Goal: Browse casually: Explore the website without a specific task or goal

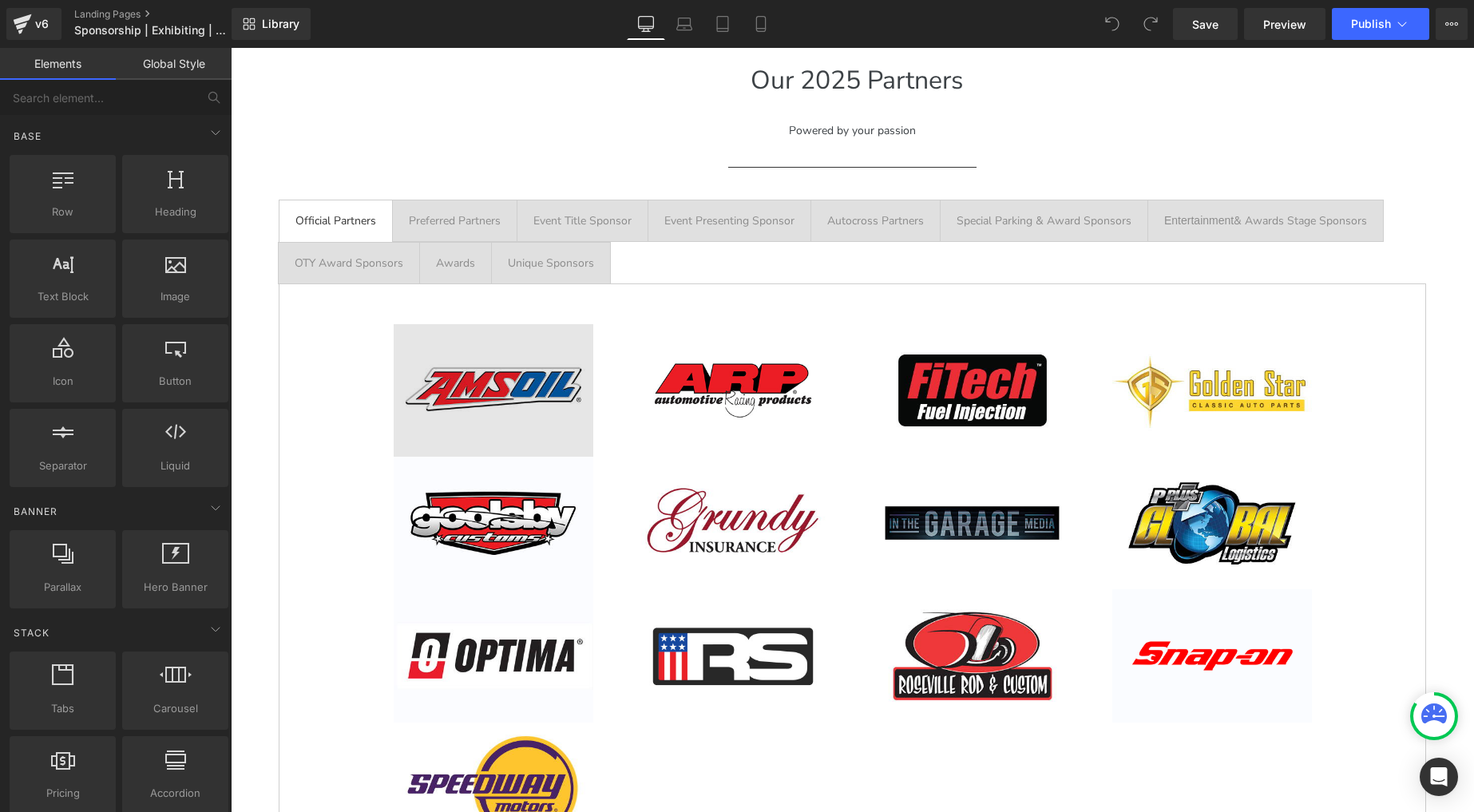
scroll to position [2474, 0]
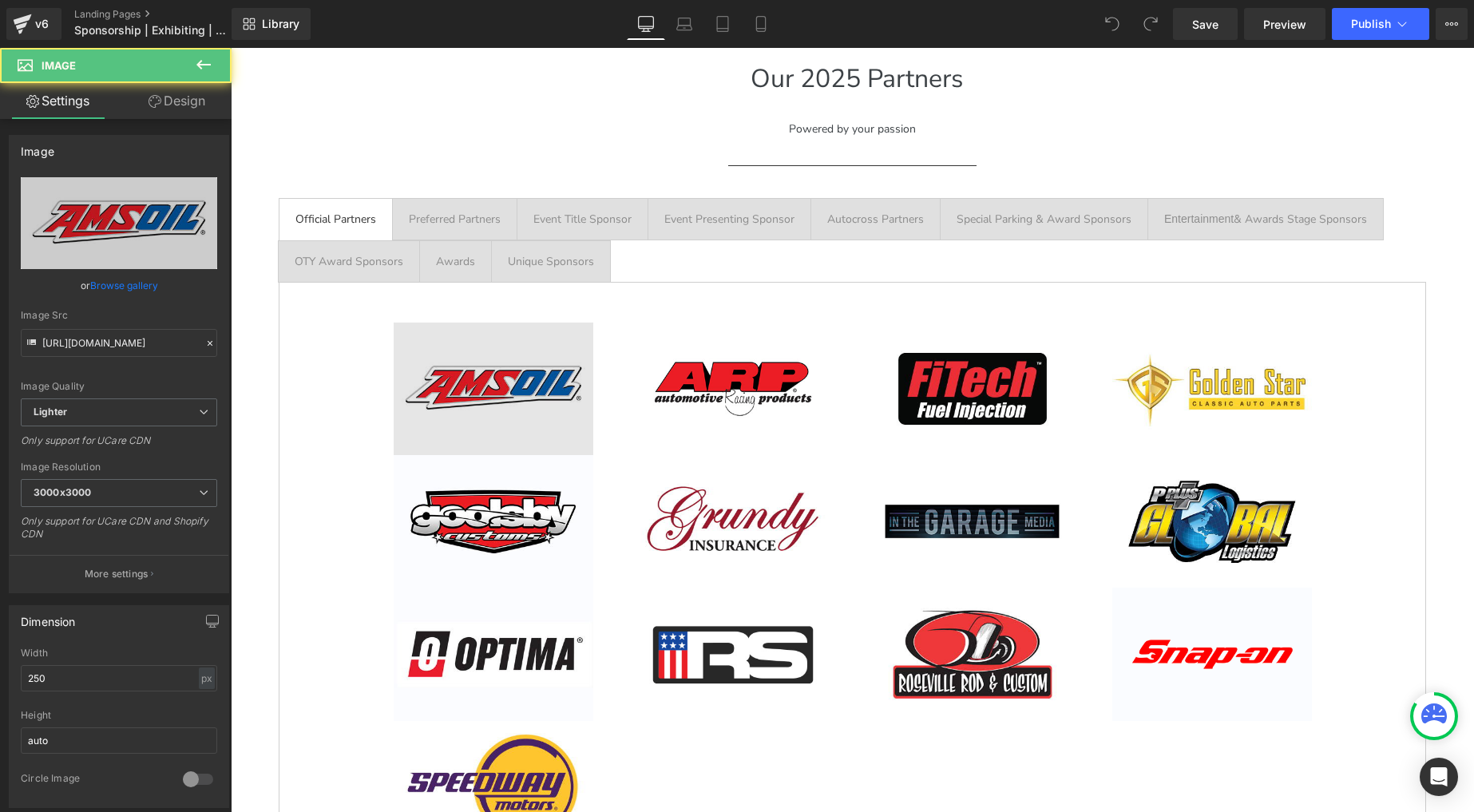
click at [498, 371] on img at bounding box center [493, 389] width 199 height 133
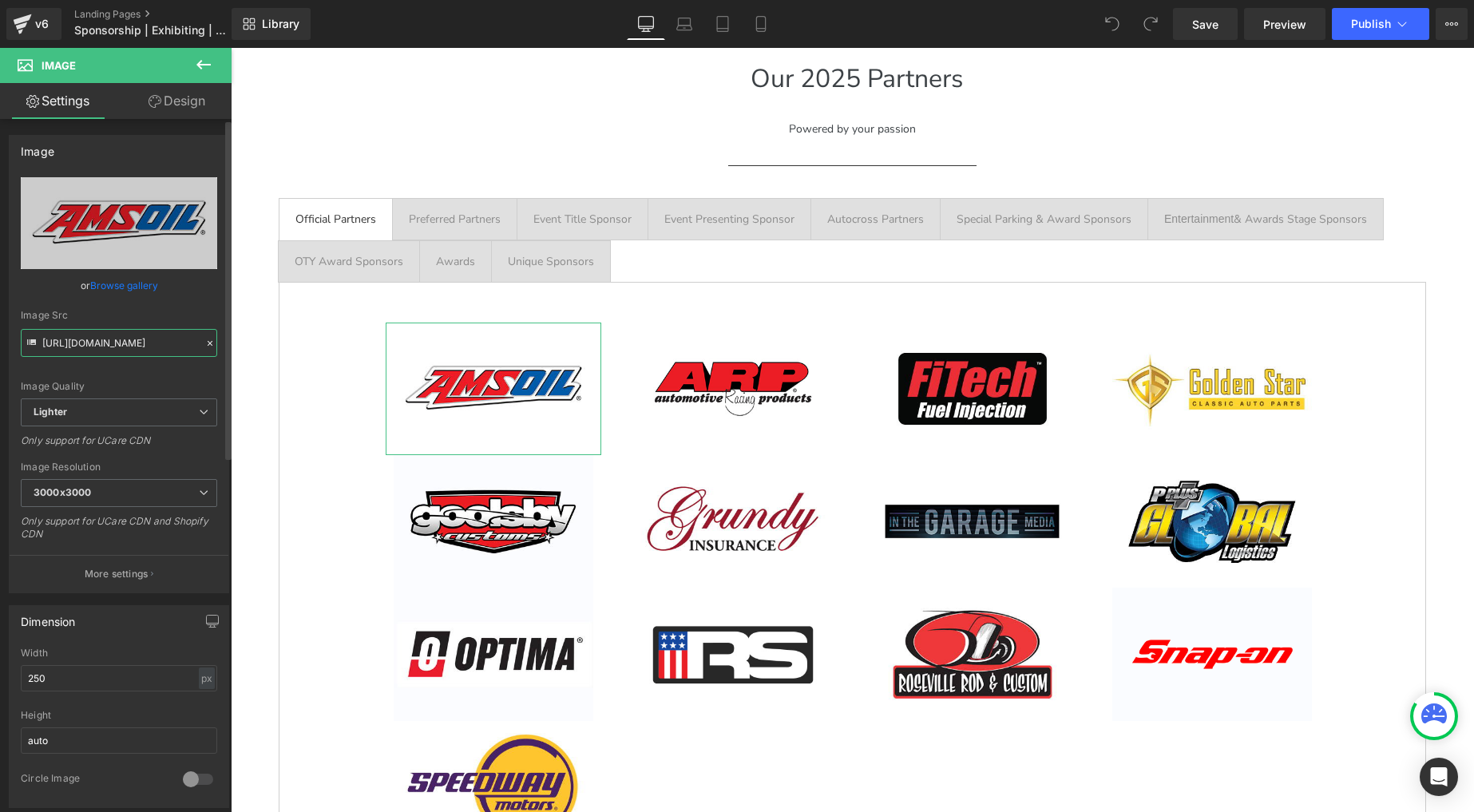
click at [96, 345] on input "[URL][DOMAIN_NAME]" at bounding box center [119, 343] width 197 height 28
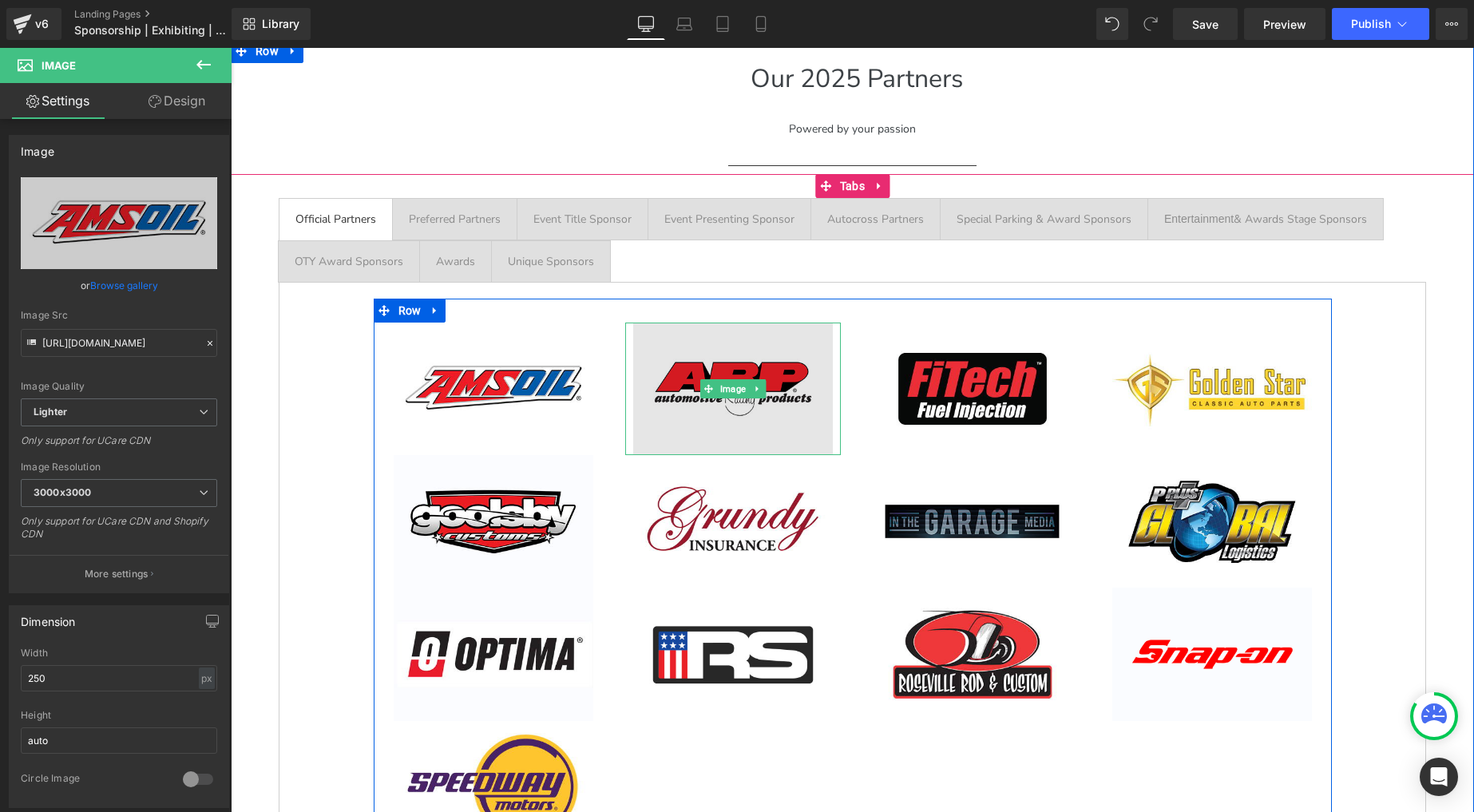
click at [746, 361] on img at bounding box center [733, 389] width 199 height 133
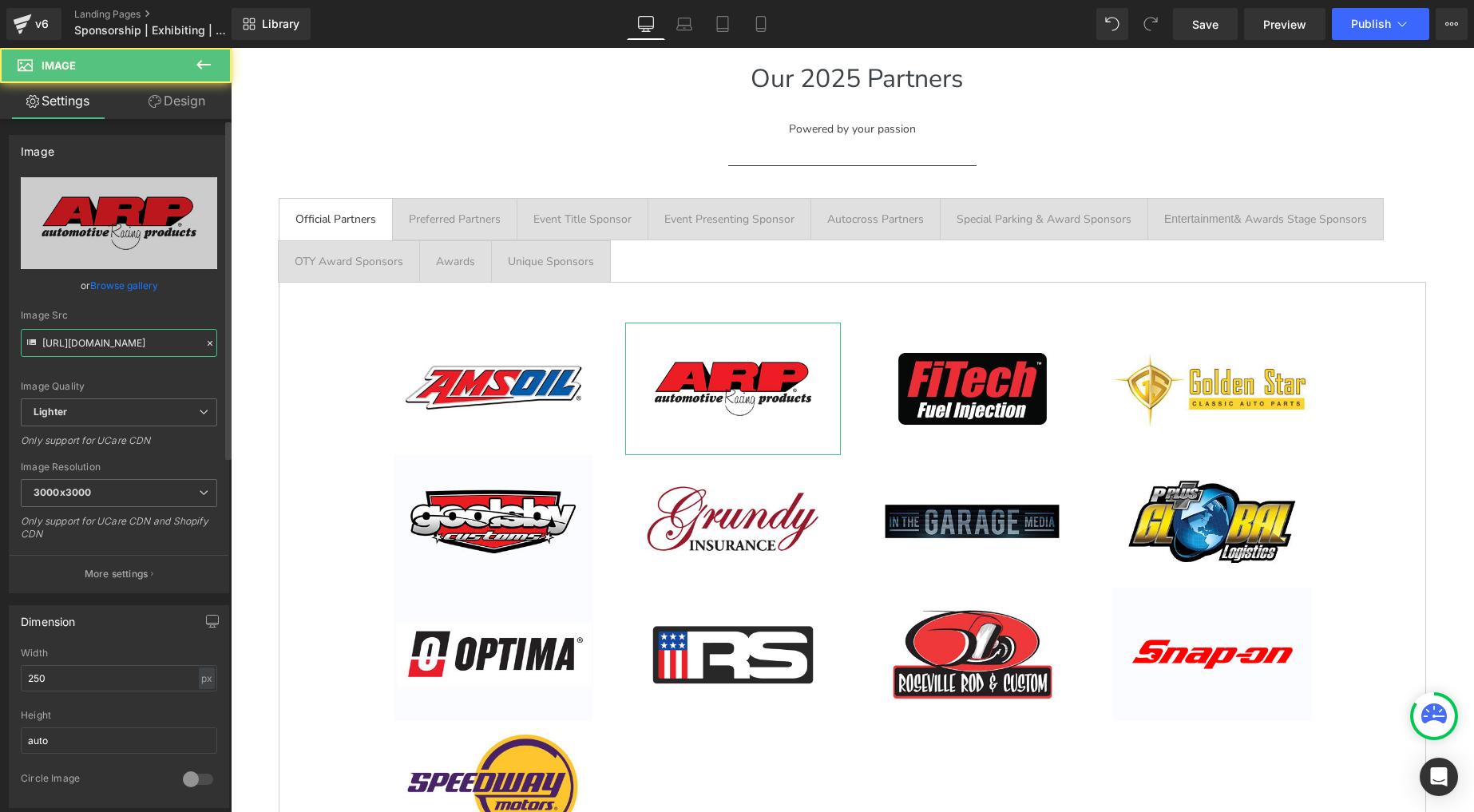
click at [143, 345] on input "[URL][DOMAIN_NAME]" at bounding box center [119, 343] width 197 height 28
click at [138, 286] on link "Browse gallery" at bounding box center [124, 285] width 68 height 28
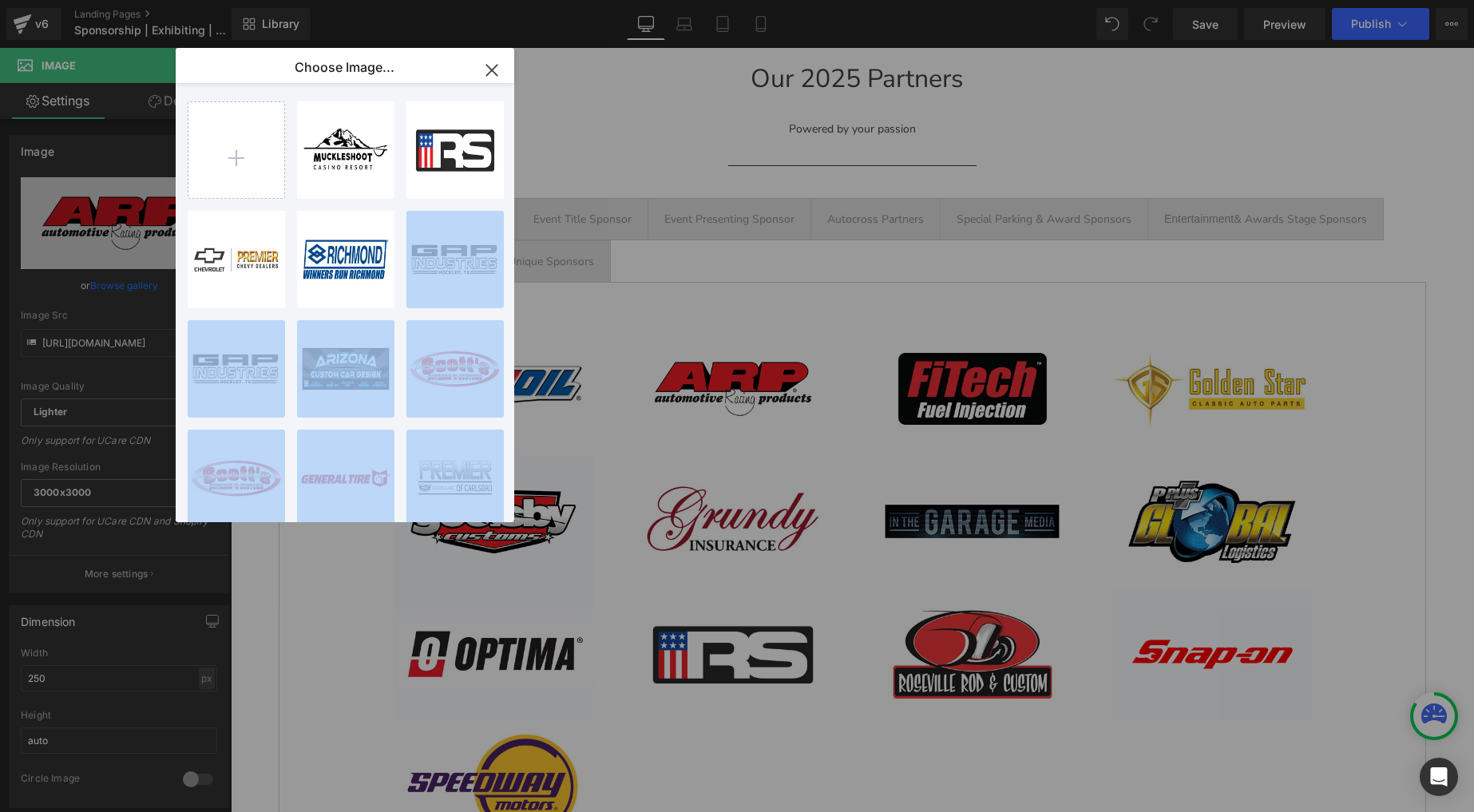
drag, startPoint x: 442, startPoint y: 261, endPoint x: 1729, endPoint y: 359, distance: 1290.7
click at [1473, 359] on html "You are previewing how the will restyle your page. You can not edit Elements in…" at bounding box center [737, 406] width 1474 height 812
click at [482, 66] on icon "button" at bounding box center [491, 69] width 25 height 25
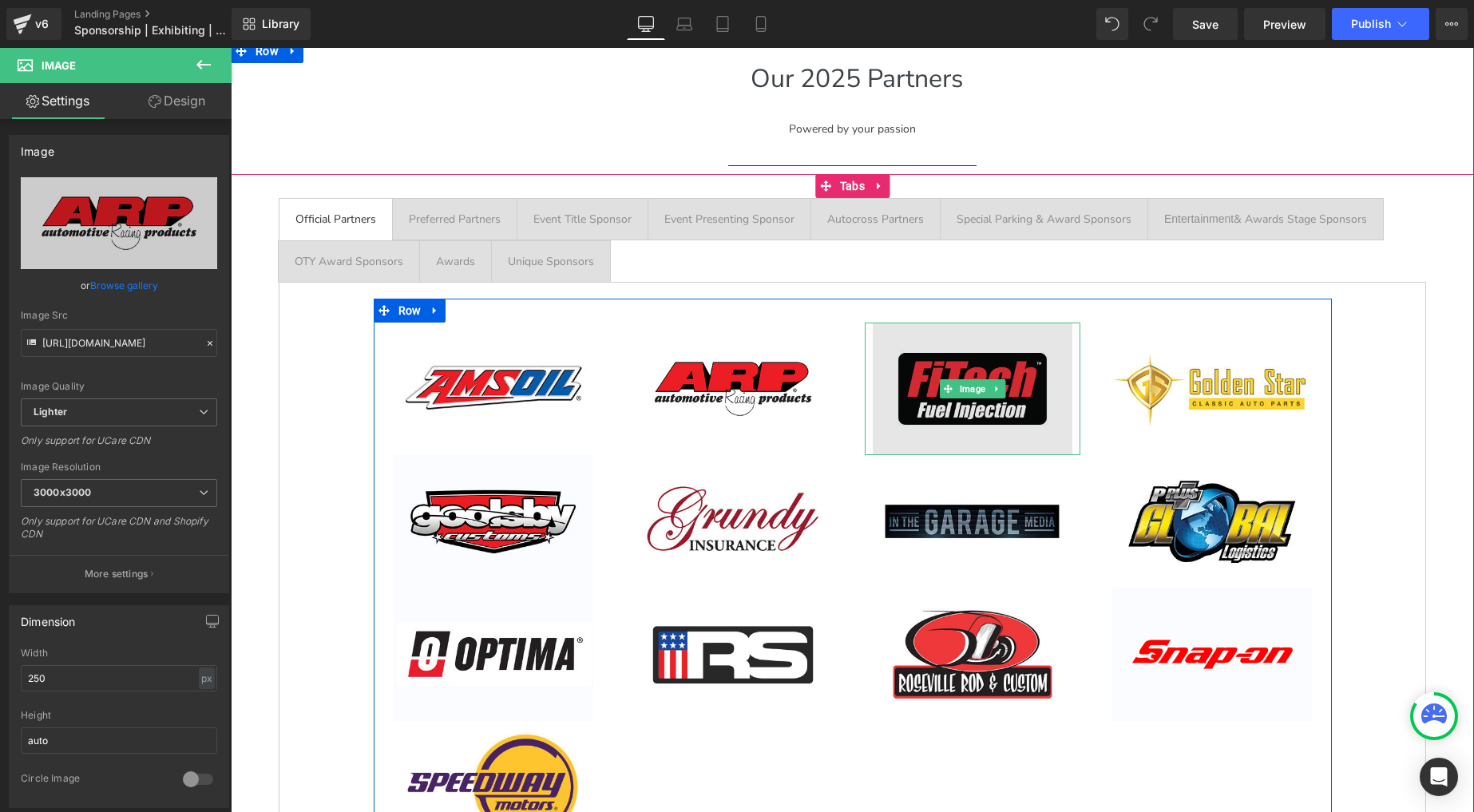
click at [1003, 363] on img at bounding box center [972, 389] width 199 height 133
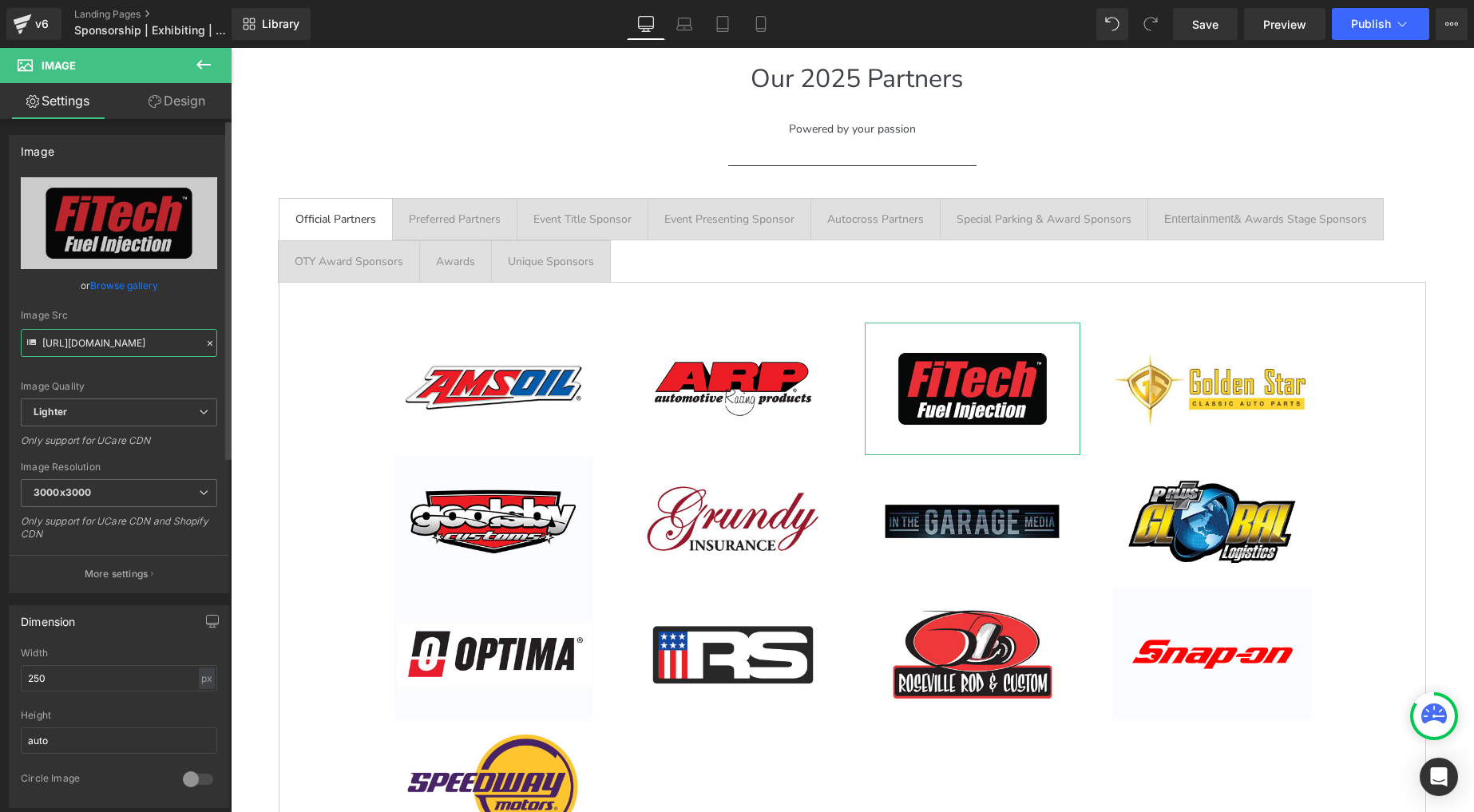
click at [59, 342] on input "[URL][DOMAIN_NAME]" at bounding box center [119, 343] width 197 height 28
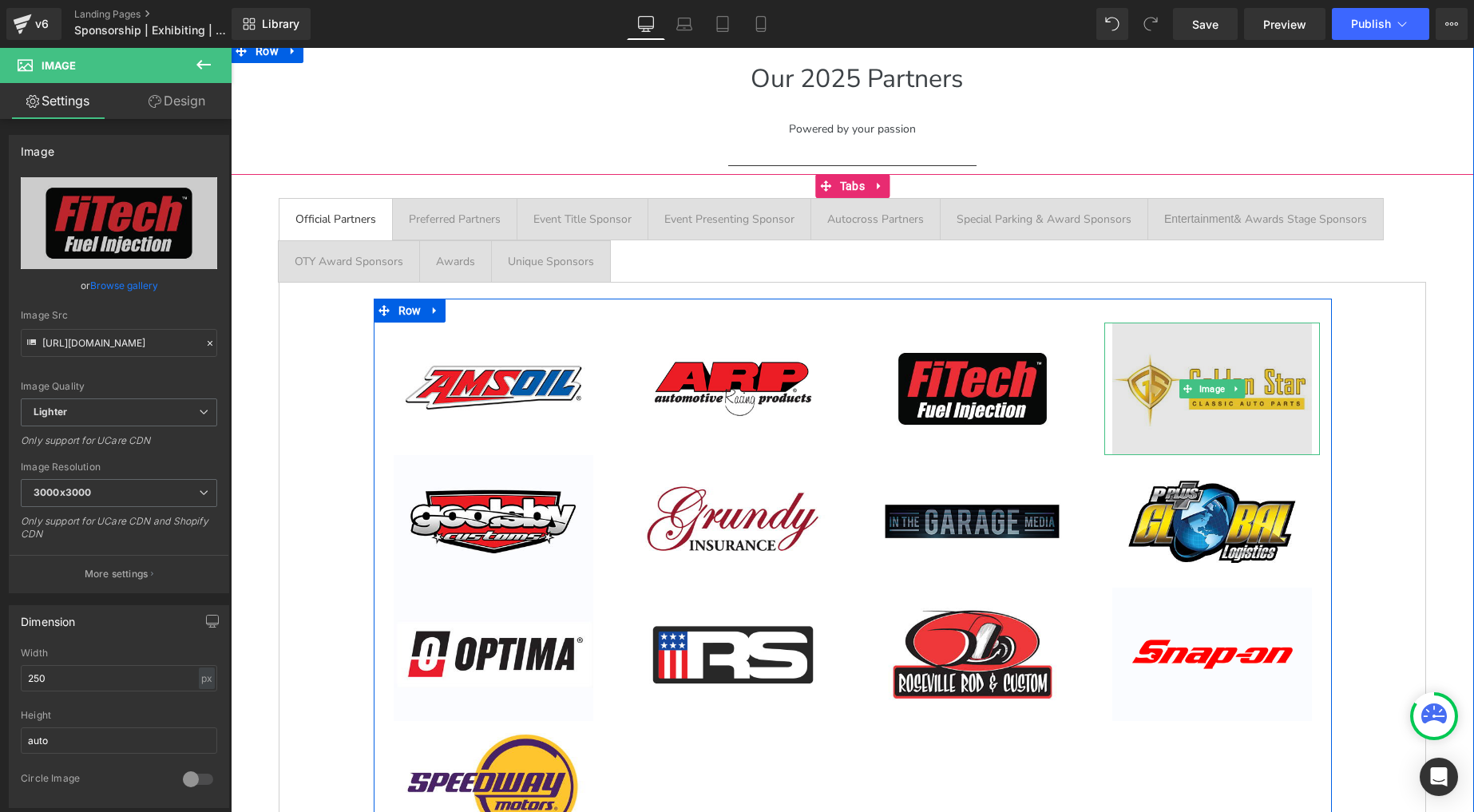
click at [1223, 365] on img at bounding box center [1212, 389] width 199 height 133
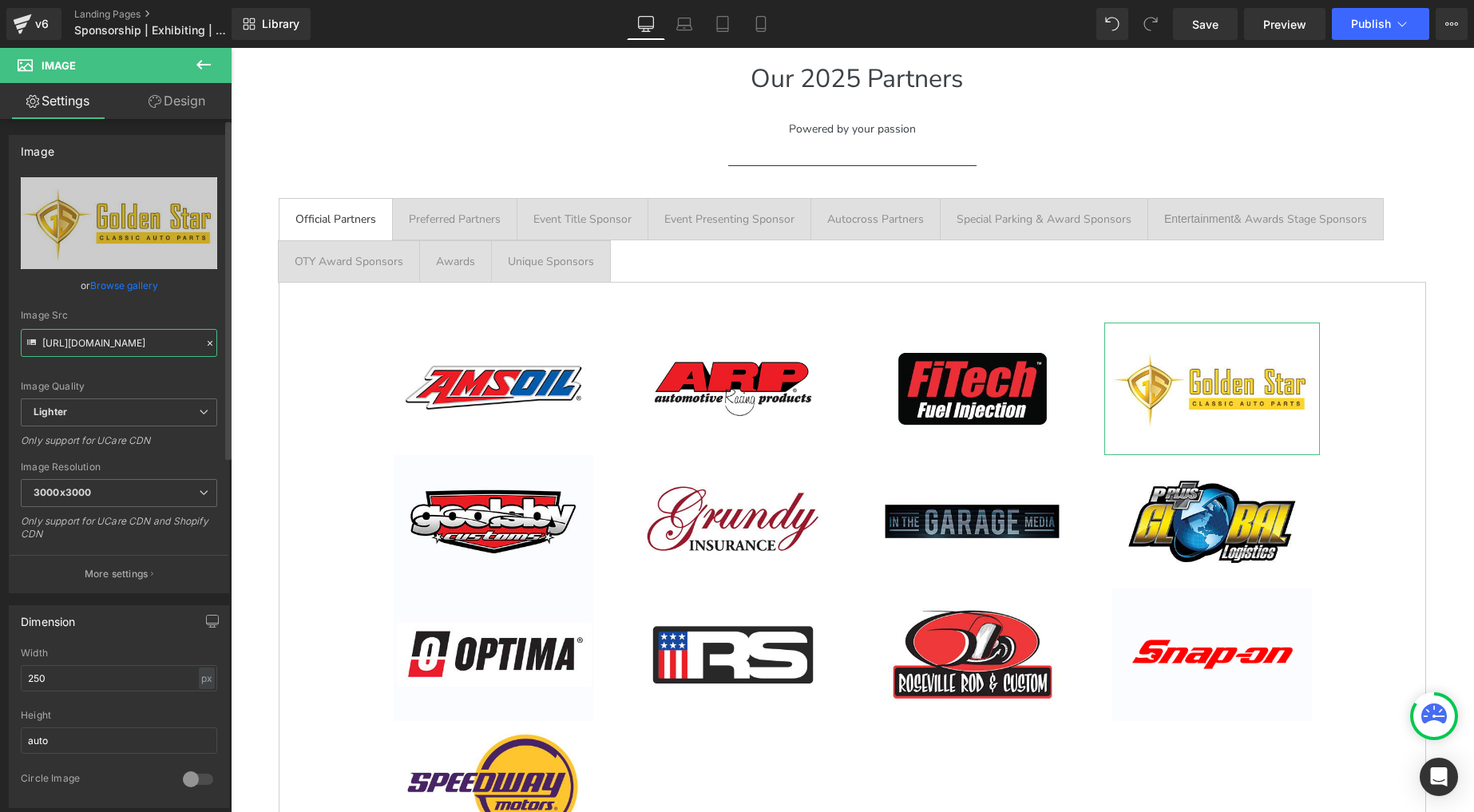
click at [83, 351] on input "[URL][DOMAIN_NAME]" at bounding box center [119, 343] width 197 height 28
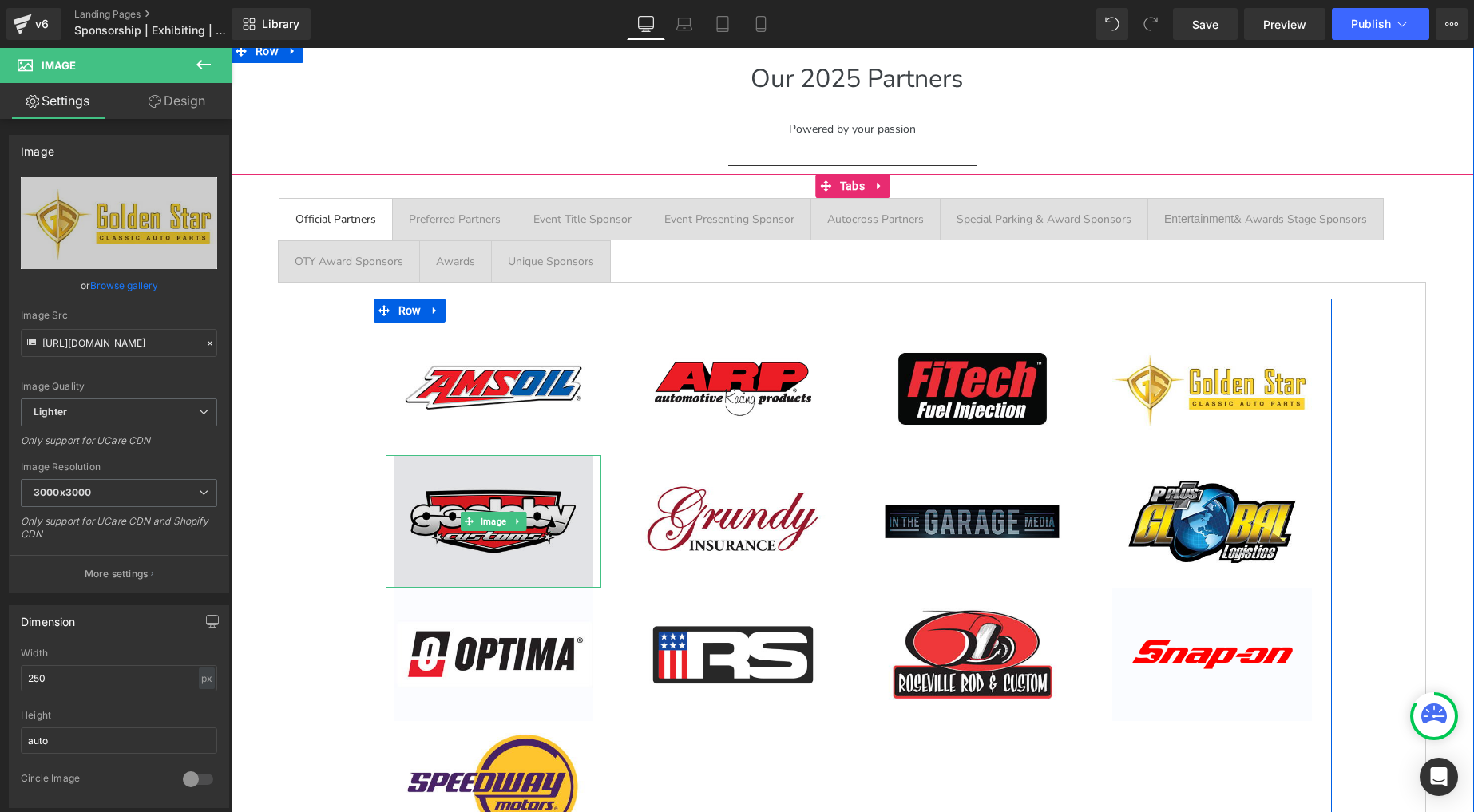
click at [493, 503] on img at bounding box center [493, 521] width 199 height 133
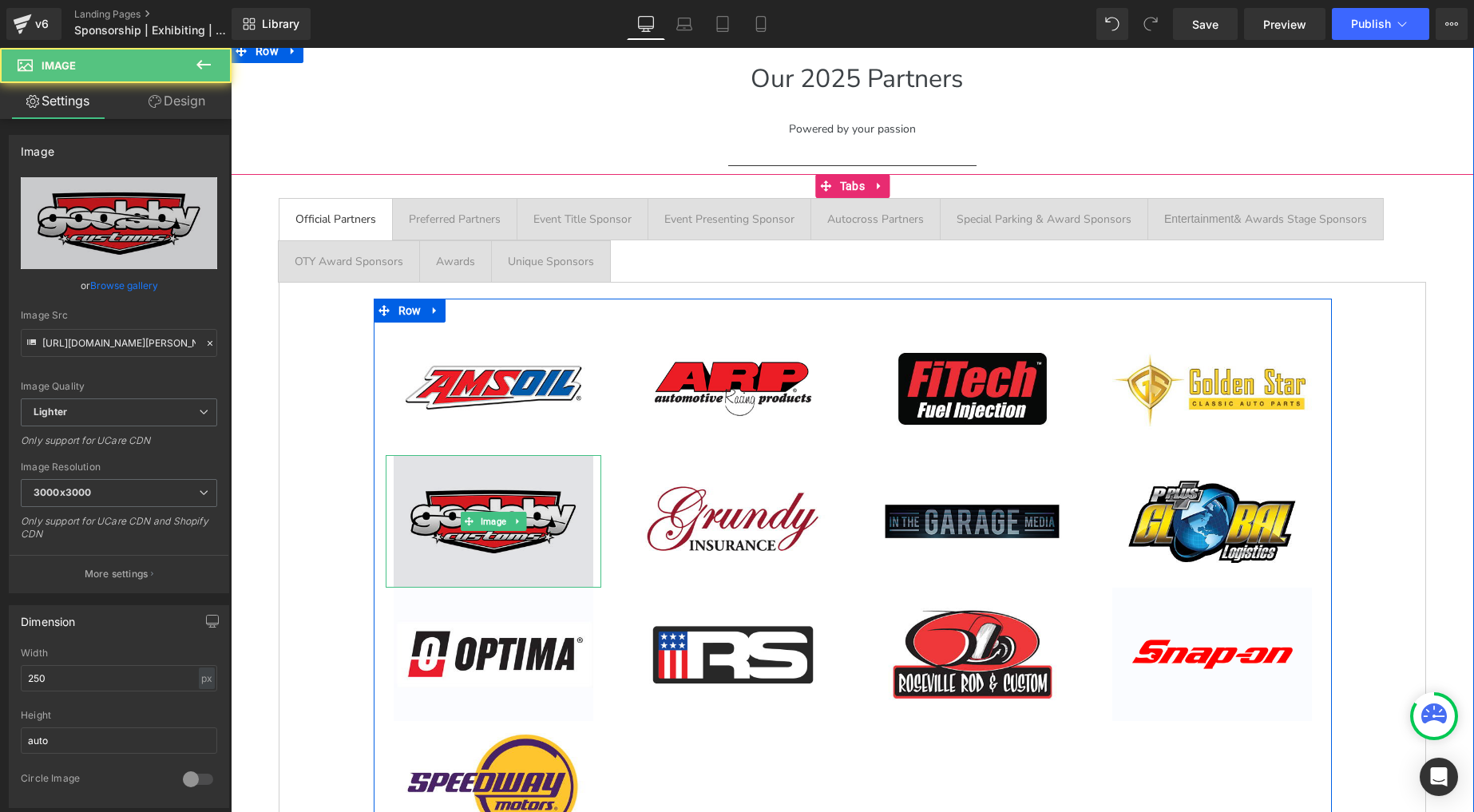
click at [472, 503] on img at bounding box center [493, 521] width 199 height 133
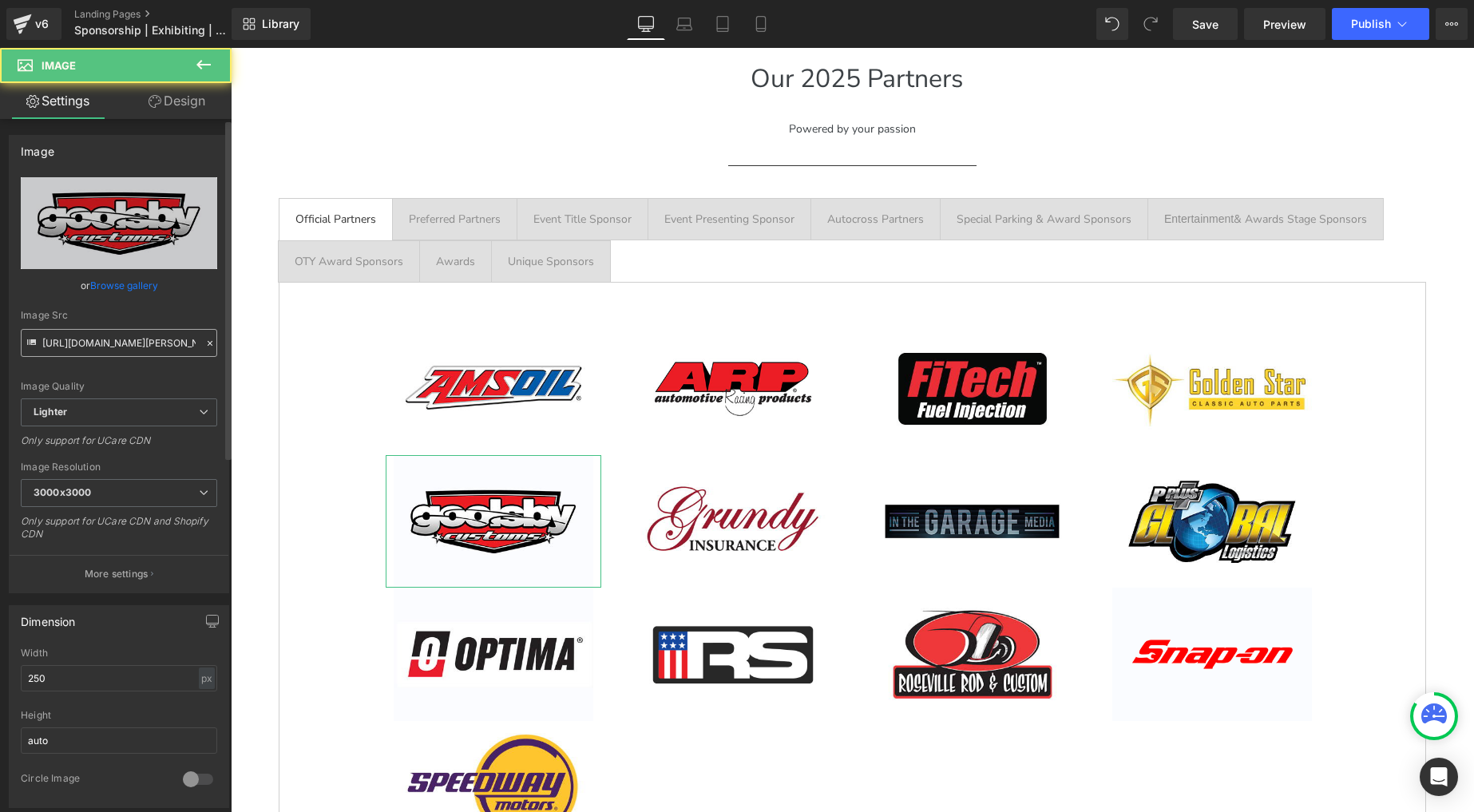
click at [107, 345] on input "[URL][DOMAIN_NAME][PERSON_NAME]" at bounding box center [119, 343] width 197 height 28
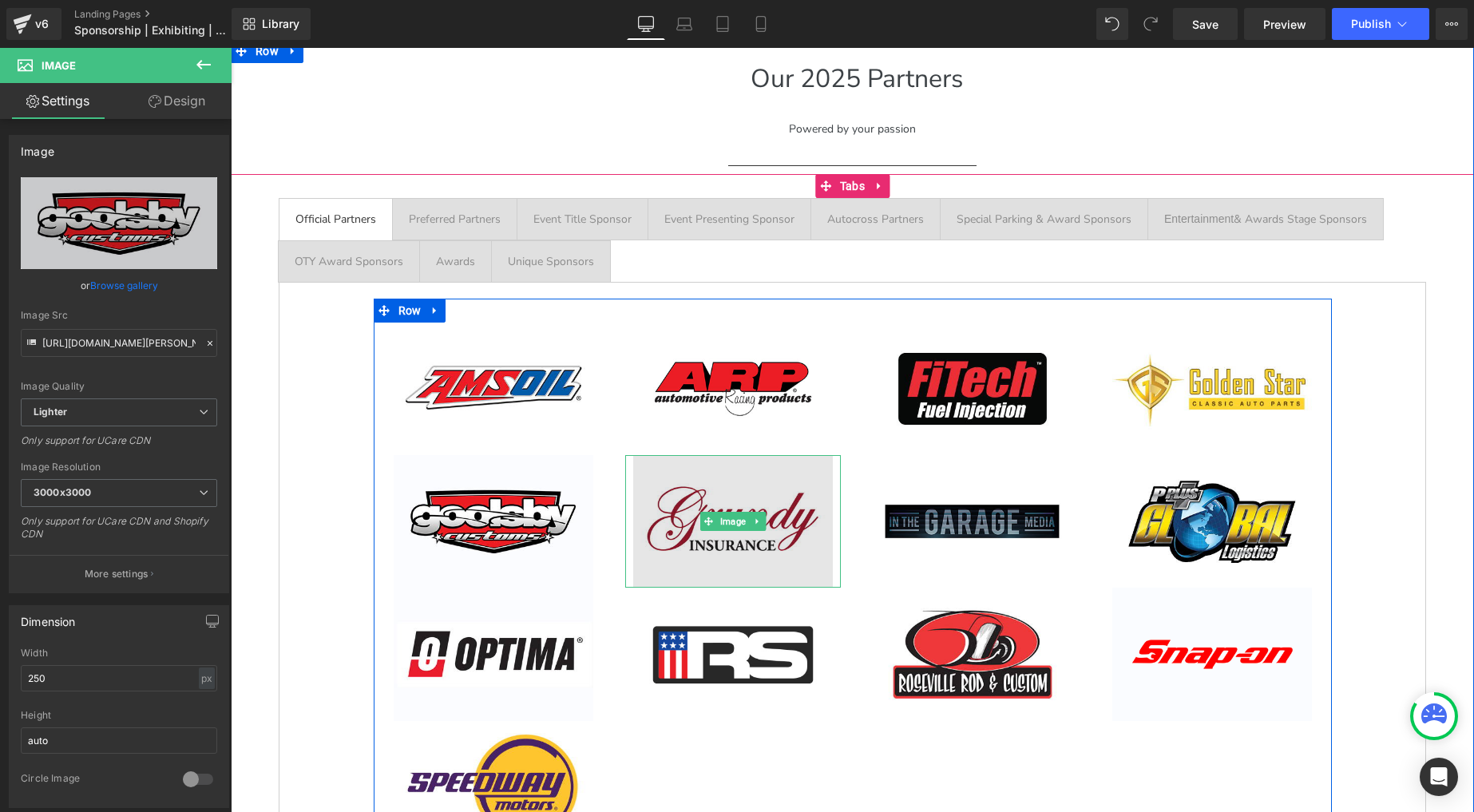
click at [706, 497] on img at bounding box center [733, 521] width 199 height 133
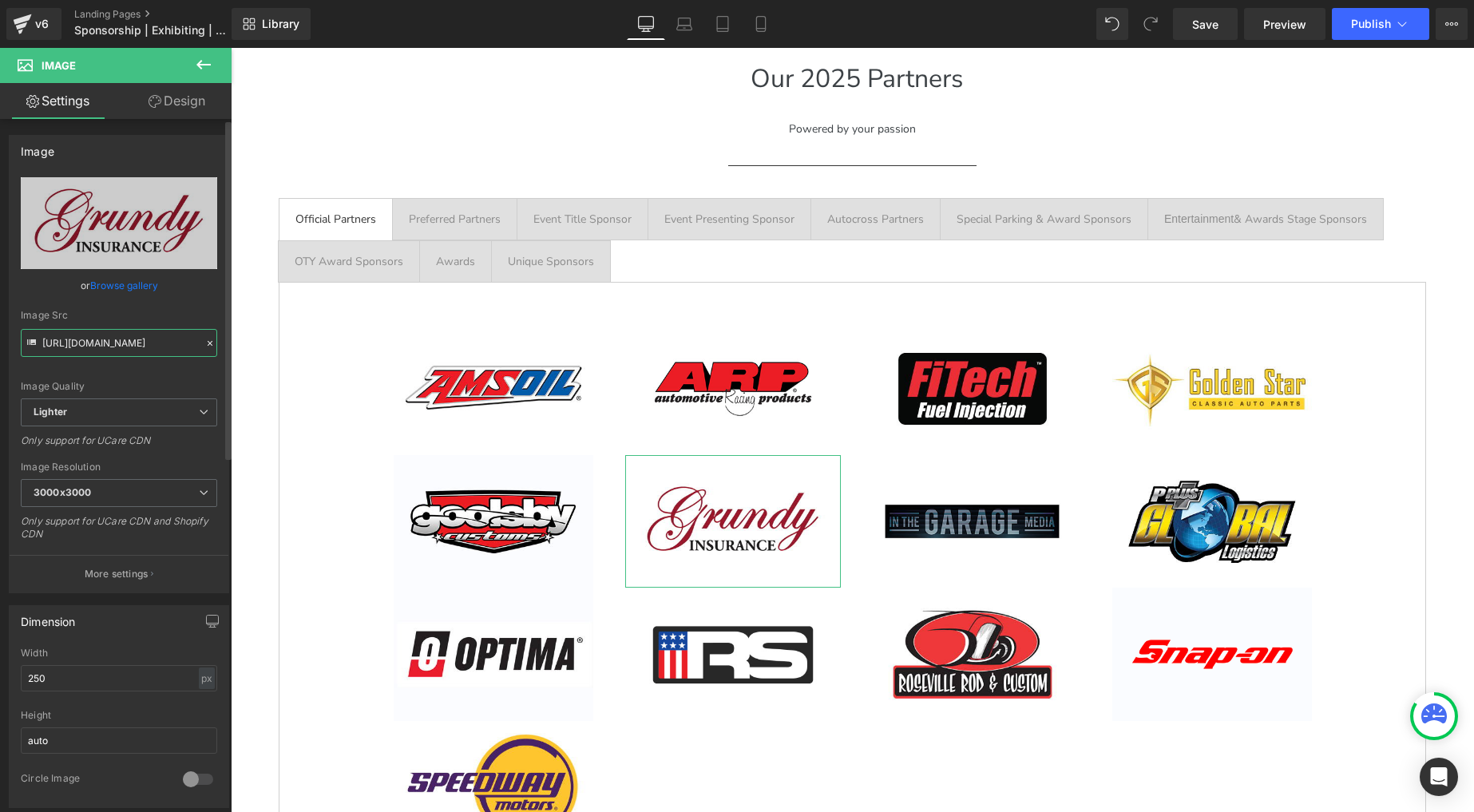
click at [104, 336] on input "[URL][DOMAIN_NAME]" at bounding box center [119, 343] width 197 height 28
